Goal: Task Accomplishment & Management: Use online tool/utility

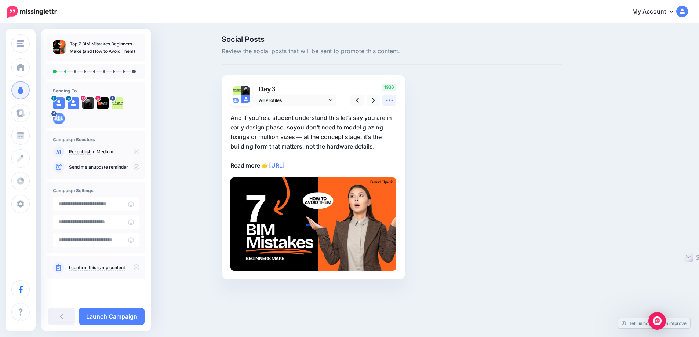
click at [392, 99] on icon at bounding box center [390, 101] width 8 height 8
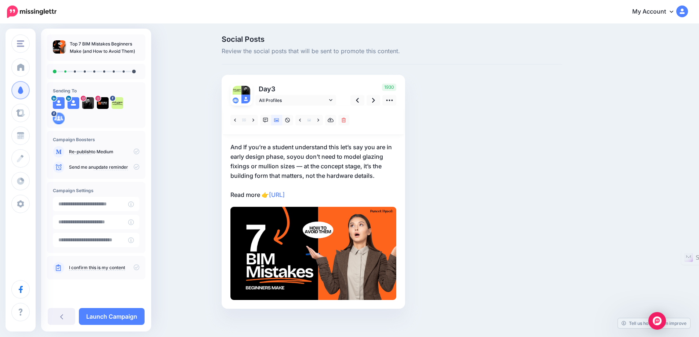
click at [295, 157] on p "And If you’re a student understand this let’s say you are in early design phase…" at bounding box center [314, 170] width 166 height 57
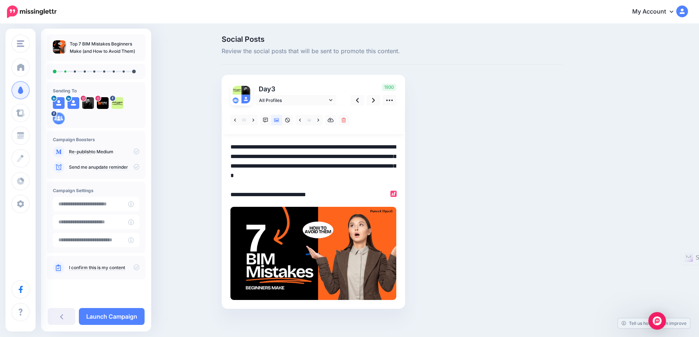
click at [297, 157] on textarea "**********" at bounding box center [314, 170] width 166 height 57
type textarea "**********"
click at [442, 145] on div "Social Posts Review the social posts that will be sent to promote this content.…" at bounding box center [392, 184] width 352 height 296
click at [375, 100] on icon at bounding box center [373, 100] width 3 height 5
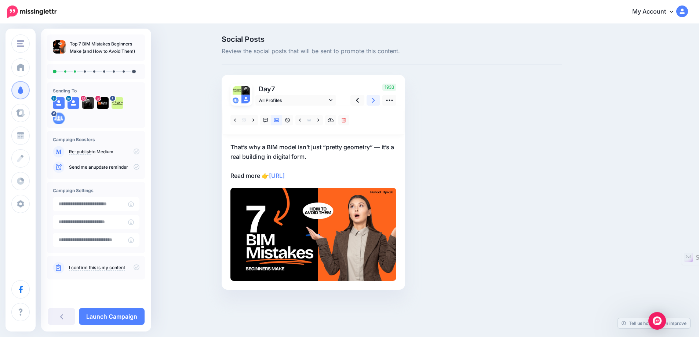
click at [375, 101] on icon at bounding box center [373, 100] width 3 height 5
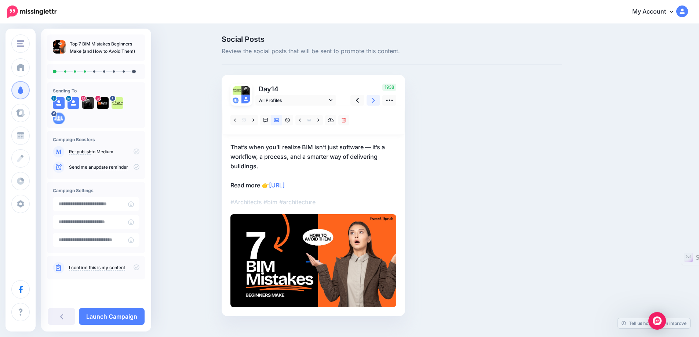
click at [375, 102] on icon at bounding box center [373, 100] width 3 height 5
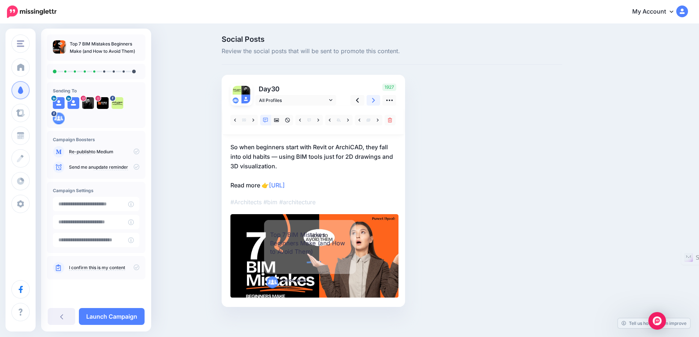
click at [375, 101] on icon at bounding box center [373, 101] width 3 height 8
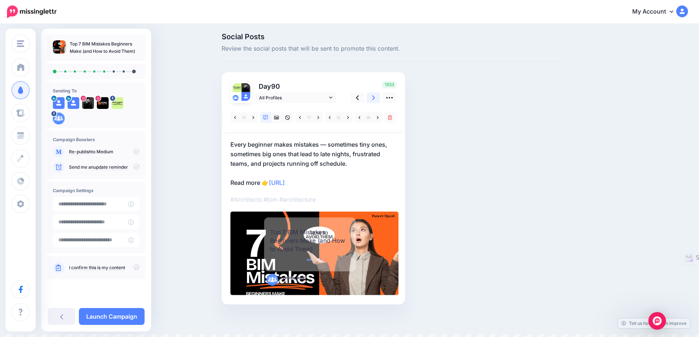
scroll to position [3, 0]
click at [313, 249] on div "Top 7 BIM Mistakes Beginners Make (and How to Avoid Them)" at bounding box center [309, 240] width 79 height 25
type textarea "**********"
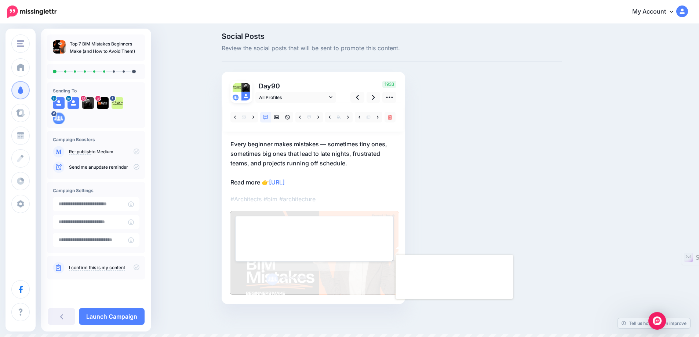
click at [427, 211] on div "Social Posts Review the social posts that will be sent to promote this content.…" at bounding box center [392, 180] width 352 height 294
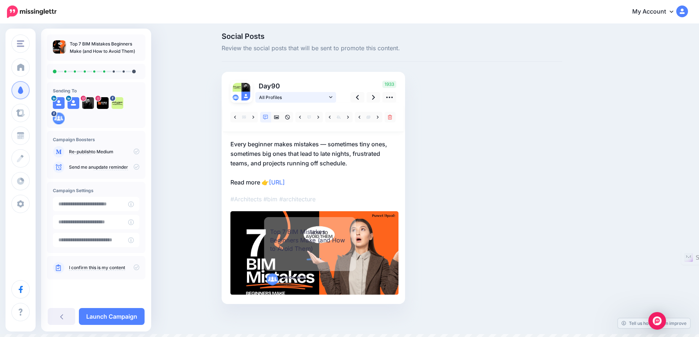
click at [297, 95] on span "All Profiles" at bounding box center [293, 98] width 68 height 8
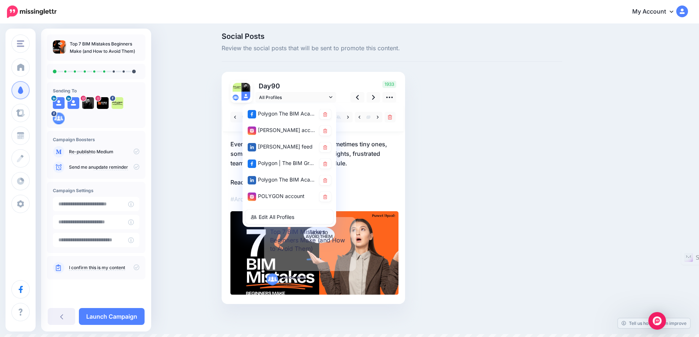
click at [426, 105] on div "Social Posts Review the social posts that will be sent to promote this content.…" at bounding box center [392, 180] width 352 height 294
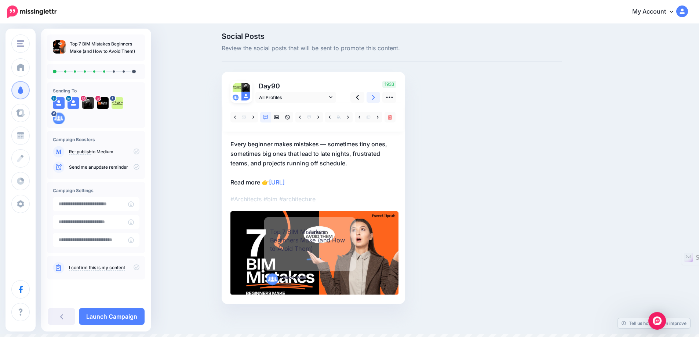
click at [375, 94] on icon at bounding box center [373, 98] width 3 height 8
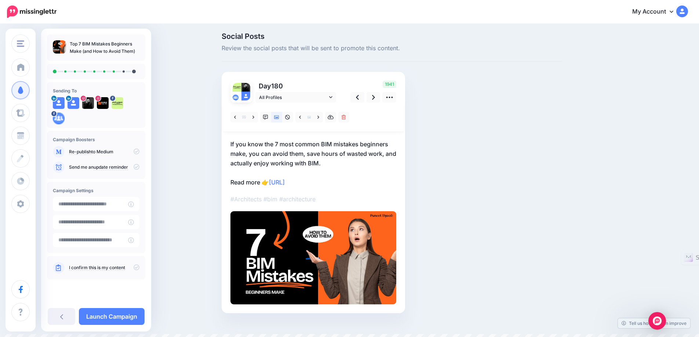
click at [488, 211] on div "Social Posts Review the social posts that will be sent to promote this content.…" at bounding box center [392, 184] width 352 height 303
click at [375, 98] on icon at bounding box center [373, 98] width 3 height 8
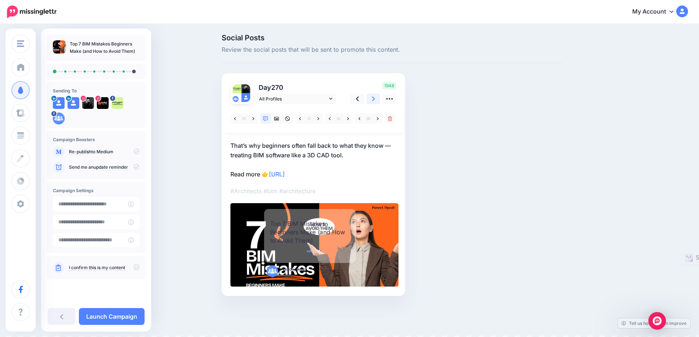
click at [375, 98] on icon at bounding box center [373, 99] width 3 height 5
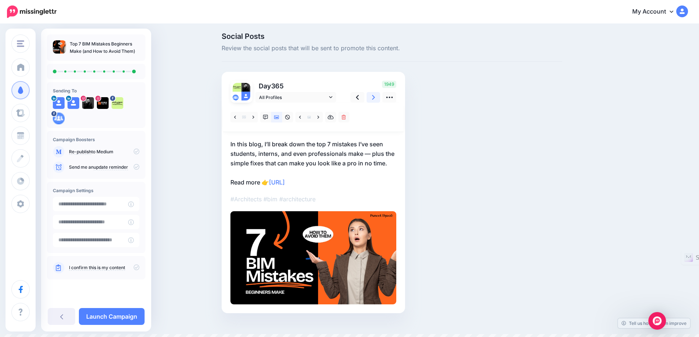
click at [375, 98] on icon at bounding box center [373, 98] width 3 height 8
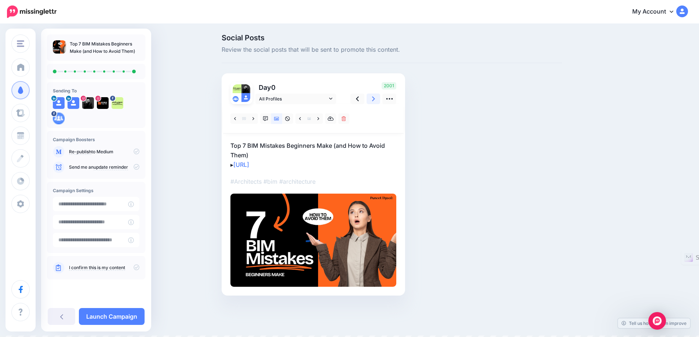
click at [375, 98] on icon at bounding box center [373, 99] width 3 height 5
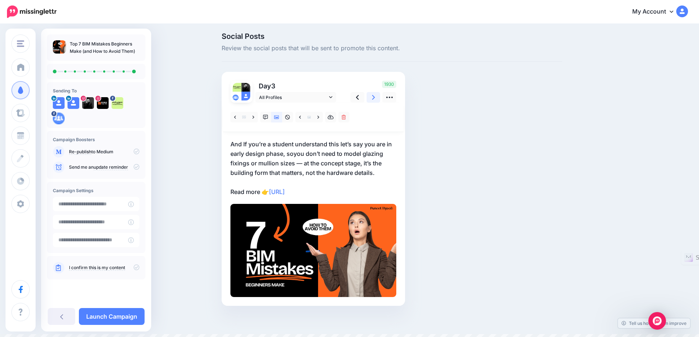
click at [375, 98] on icon at bounding box center [373, 98] width 3 height 8
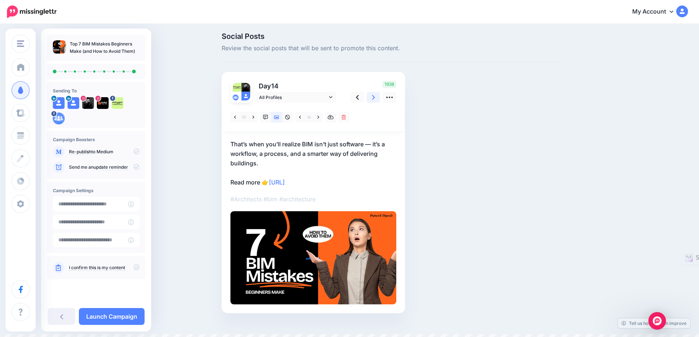
click at [375, 98] on icon at bounding box center [373, 98] width 3 height 8
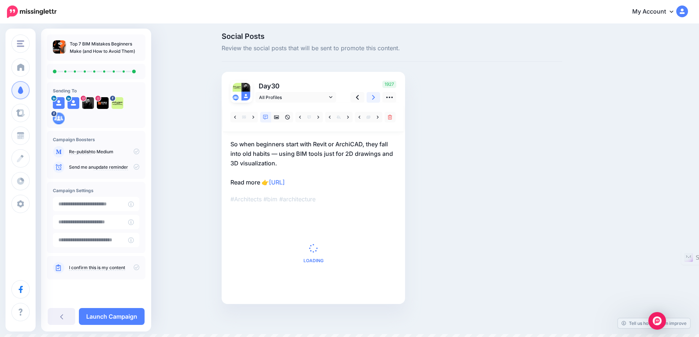
click at [375, 98] on icon at bounding box center [373, 98] width 3 height 8
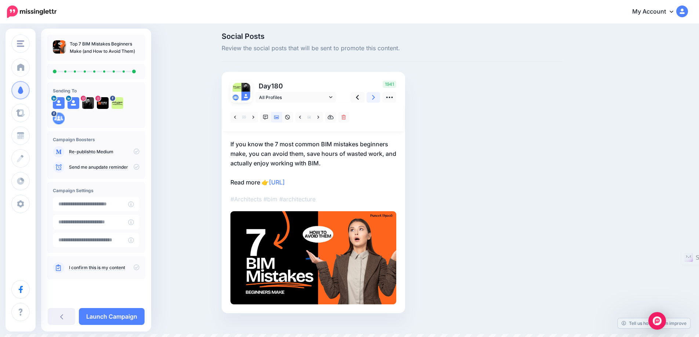
click at [375, 98] on icon at bounding box center [373, 98] width 3 height 8
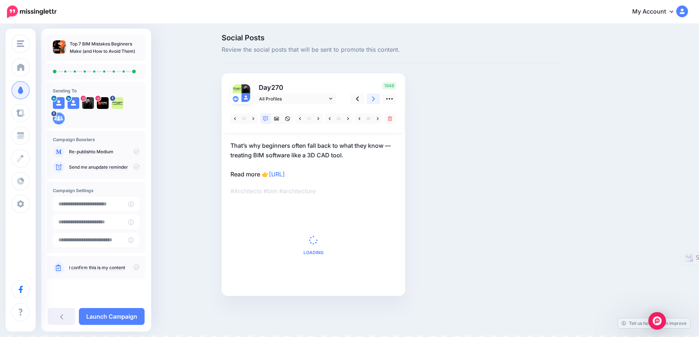
click at [375, 98] on icon at bounding box center [373, 99] width 3 height 5
click at [375, 98] on icon at bounding box center [373, 98] width 3 height 8
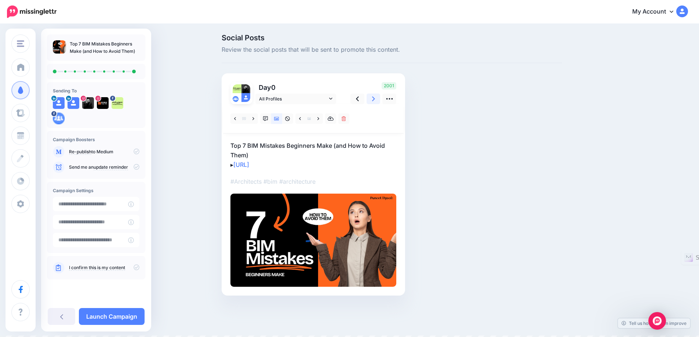
click at [375, 98] on icon at bounding box center [373, 99] width 3 height 5
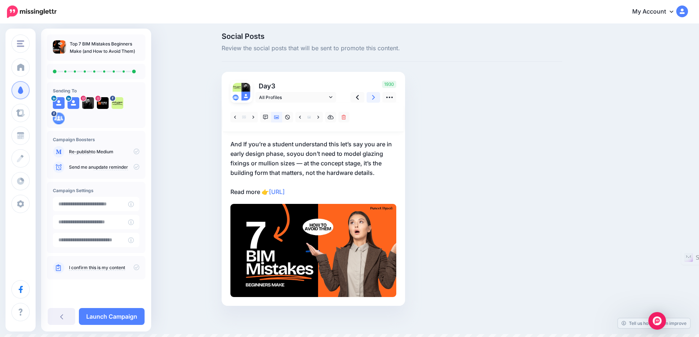
click at [375, 98] on icon at bounding box center [373, 98] width 3 height 8
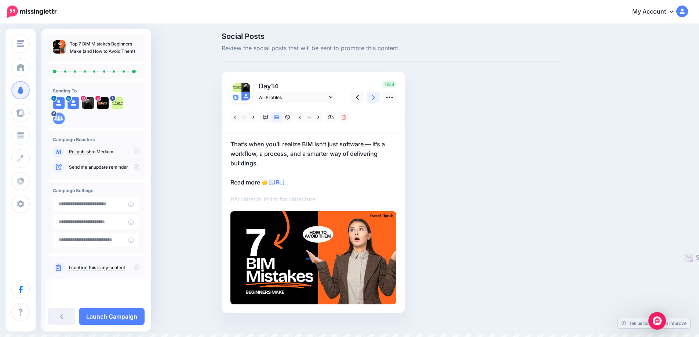
click at [375, 98] on icon at bounding box center [373, 98] width 3 height 8
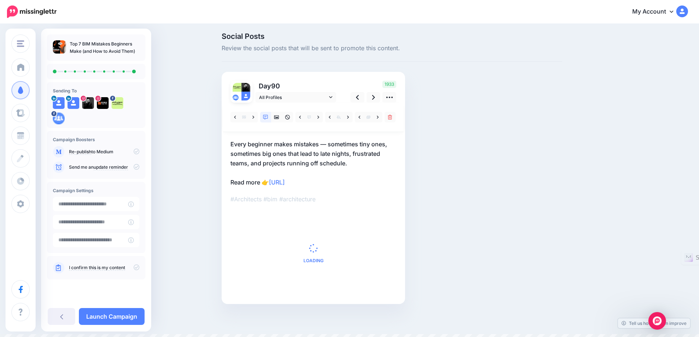
click at [491, 110] on div "Social Posts Review the social posts that will be sent to promote this content.…" at bounding box center [392, 180] width 352 height 294
